Goal: Information Seeking & Learning: Learn about a topic

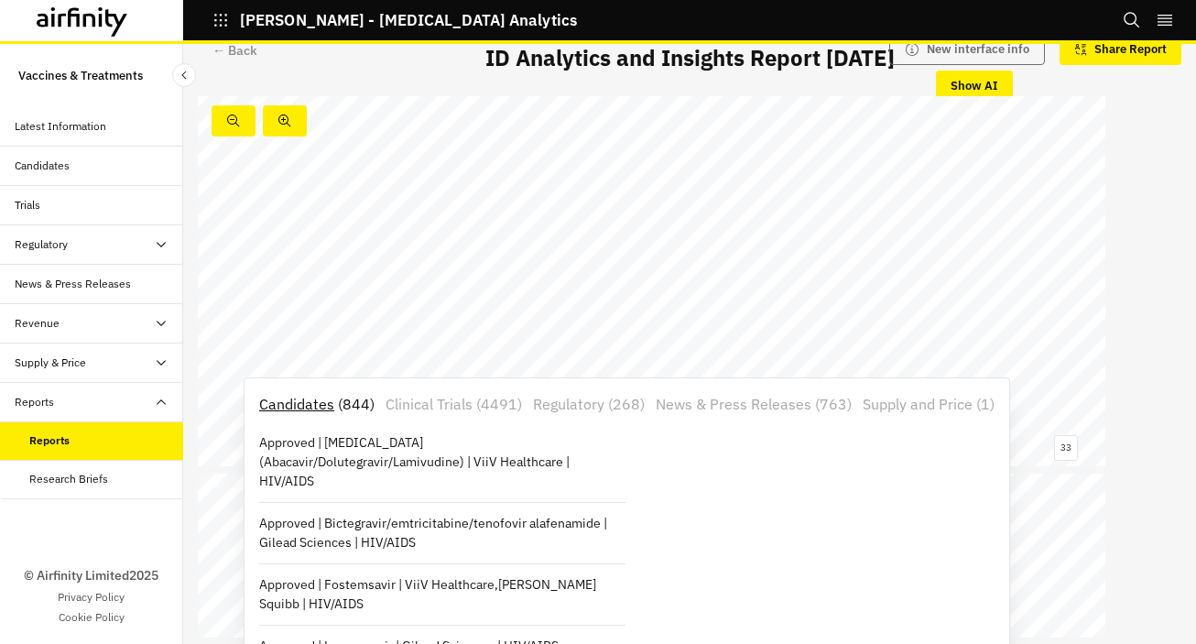
scroll to position [16700, 0]
click at [829, 272] on div "Candidate Disease indication Vaccine technology type Associated developer or in…" at bounding box center [651, 209] width 907 height 510
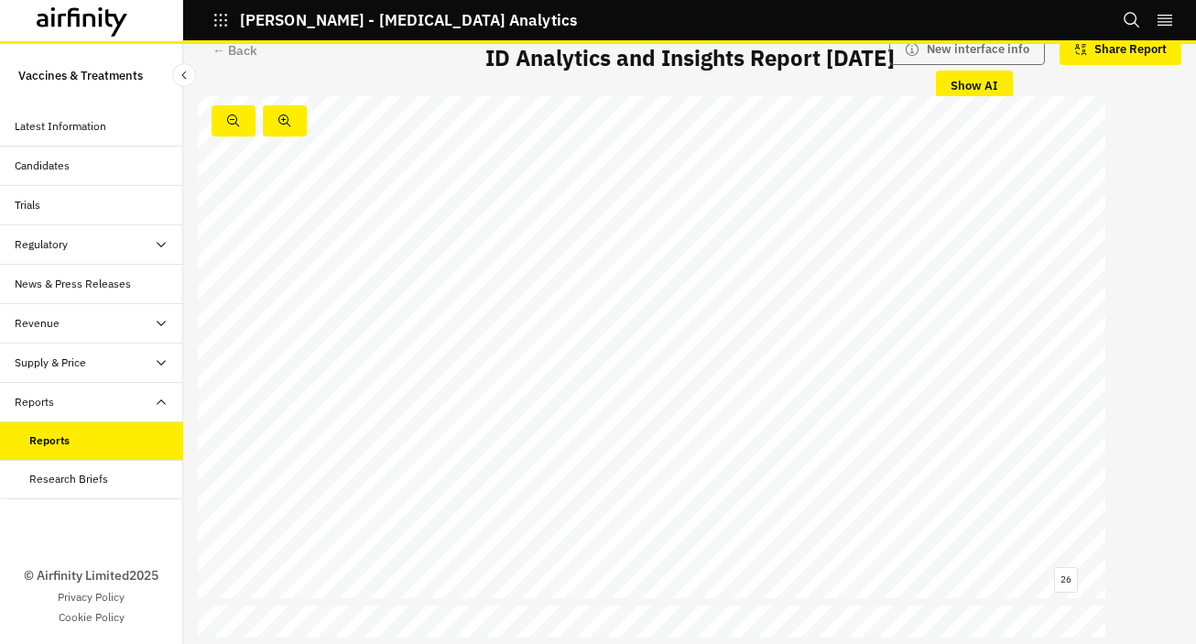
scroll to position [14534, 0]
click at [465, 364] on span "CVS, one of the US’ largest pharmacy benefit managers with retail" at bounding box center [590, 360] width 306 height 11
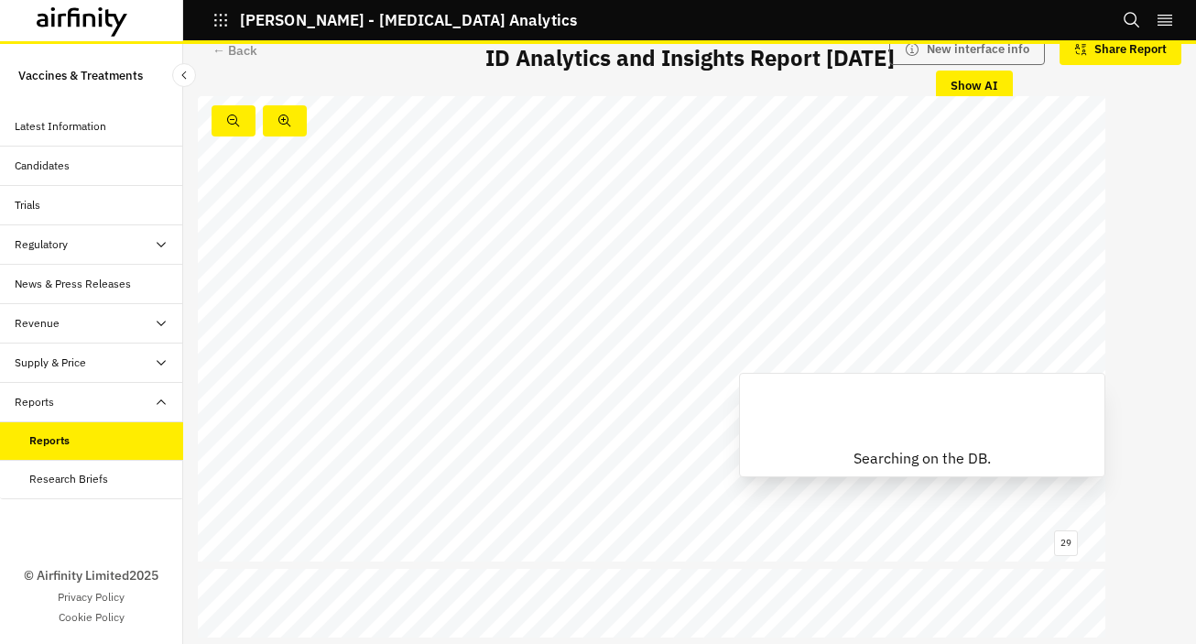
click at [548, 385] on span "[PERSON_NAME]’s Yeztugo" at bounding box center [541, 385] width 141 height 11
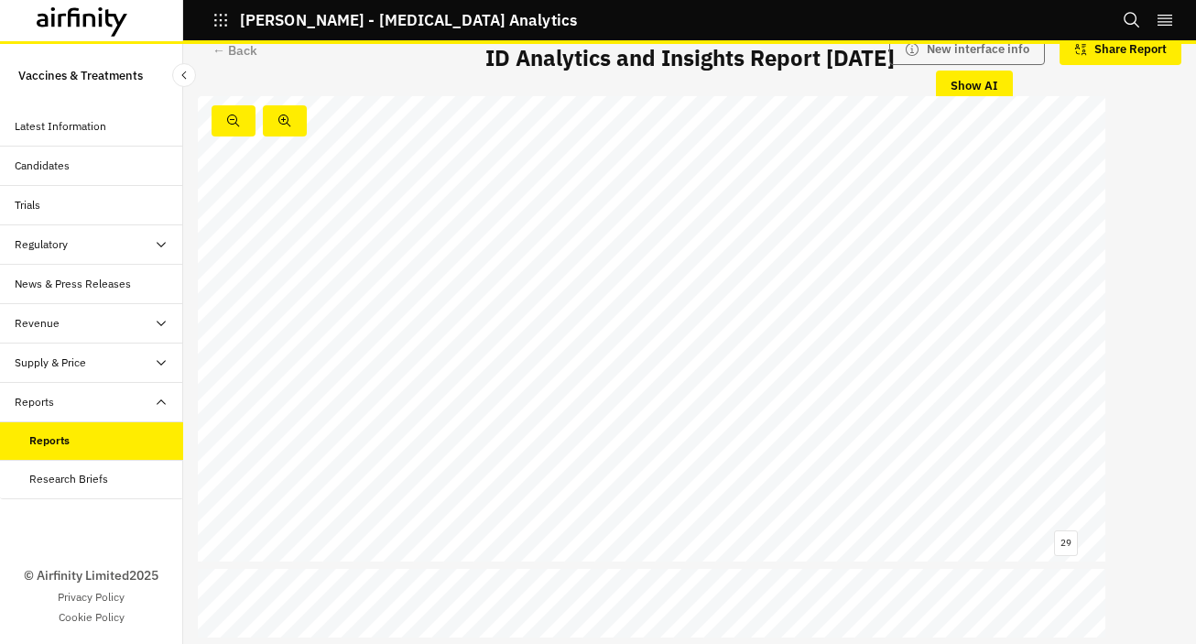
click at [825, 397] on span "Negotiations in pricing and access from" at bounding box center [858, 398] width 183 height 11
click at [825, 394] on span "Negotiations in pricing and access from" at bounding box center [858, 398] width 183 height 11
click at [1008, 369] on span "managers like Cigna and UnitedHealth may follow suit, further" at bounding box center [911, 372] width 288 height 11
